Goal: Task Accomplishment & Management: Complete application form

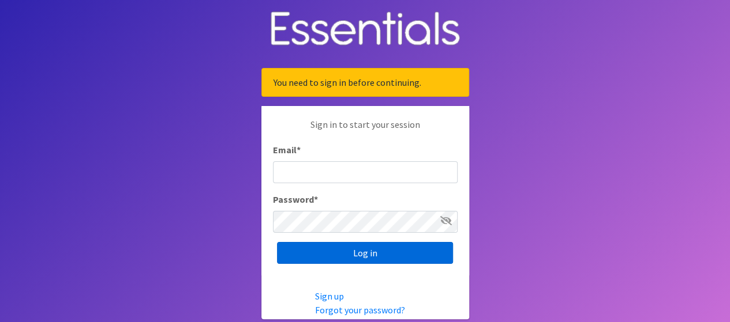
type input "[PERSON_NAME][EMAIL_ADDRESS][PERSON_NAME][DOMAIN_NAME]"
click at [419, 260] on input "Log in" at bounding box center [365, 253] width 176 height 22
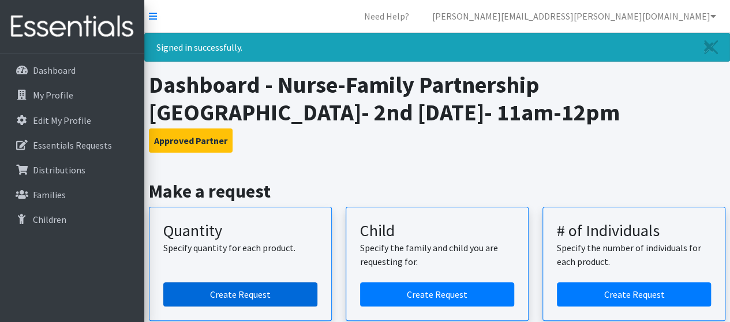
click at [278, 294] on link "Create Request" at bounding box center [240, 295] width 154 height 24
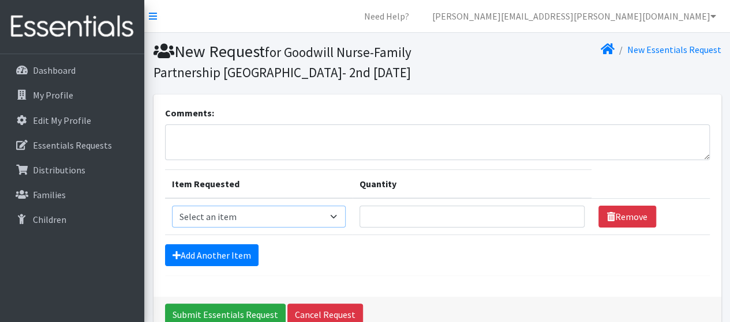
click at [332, 215] on select "Select an item Kids (Newborn) Kids (Size 1) Kids (Size 2) Kids (Size 3) Kids (S…" at bounding box center [259, 217] width 174 height 22
select select "3419"
click at [172, 206] on select "Select an item Kids (Newborn) Kids (Size 1) Kids (Size 2) Kids (Size 3) Kids (S…" at bounding box center [259, 217] width 174 height 22
click at [414, 223] on input "Quantity" at bounding box center [471, 217] width 225 height 22
type input "6"
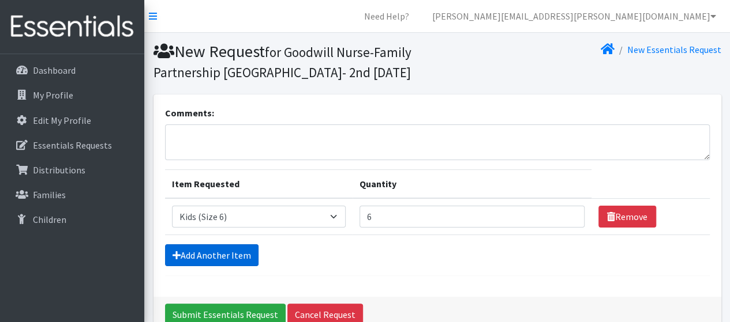
click at [248, 257] on link "Add Another Item" at bounding box center [211, 256] width 93 height 22
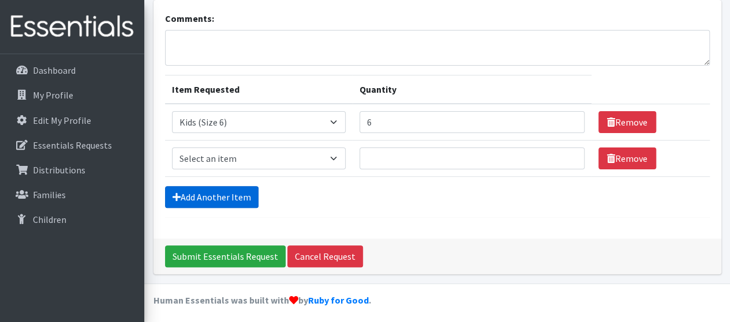
scroll to position [97, 0]
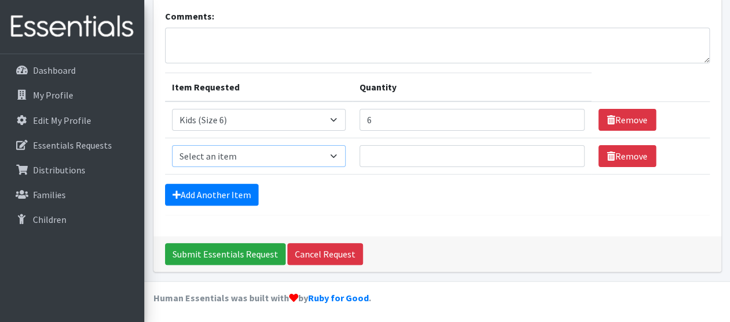
click at [335, 152] on select "Select an item Kids (Newborn) Kids (Size 1) Kids (Size 2) Kids (Size 3) Kids (S…" at bounding box center [259, 156] width 174 height 22
select select "3407"
click at [172, 145] on select "Select an item Kids (Newborn) Kids (Size 1) Kids (Size 2) Kids (Size 3) Kids (S…" at bounding box center [259, 156] width 174 height 22
click at [375, 150] on input "Quantity" at bounding box center [471, 156] width 225 height 22
click at [627, 160] on link "Remove" at bounding box center [627, 156] width 58 height 22
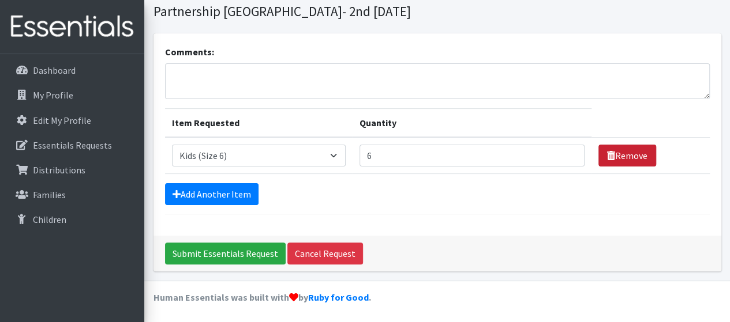
click at [626, 160] on link "Remove" at bounding box center [627, 156] width 58 height 22
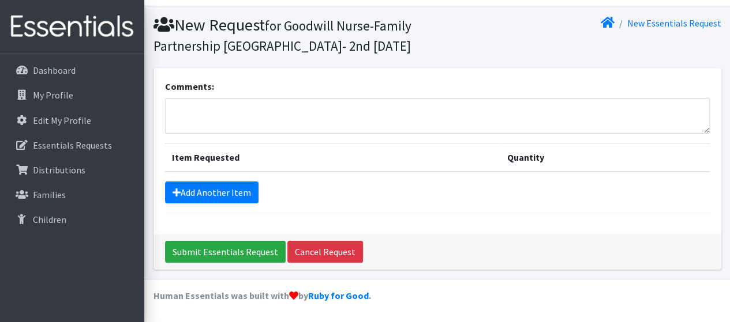
scroll to position [25, 0]
